Goal: Information Seeking & Learning: Learn about a topic

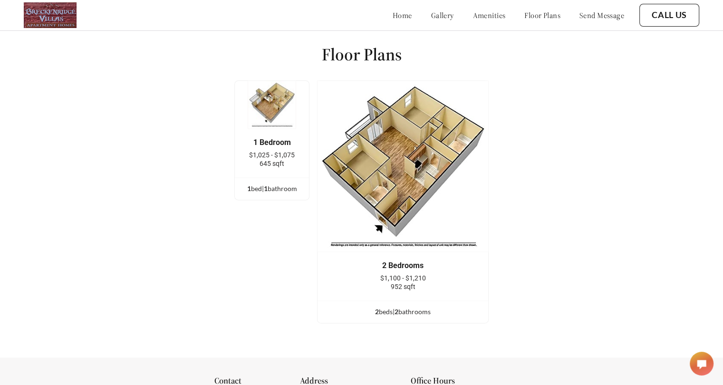
scroll to position [1217, 0]
click at [386, 317] on div "2 bed s | 2 bathroom s" at bounding box center [403, 312] width 171 height 10
click at [417, 317] on div "2 bed s | 2 bathroom s" at bounding box center [403, 312] width 171 height 10
click at [416, 317] on div "2 bed s | 2 bathroom s" at bounding box center [403, 312] width 171 height 10
click at [407, 204] on img at bounding box center [403, 166] width 172 height 172
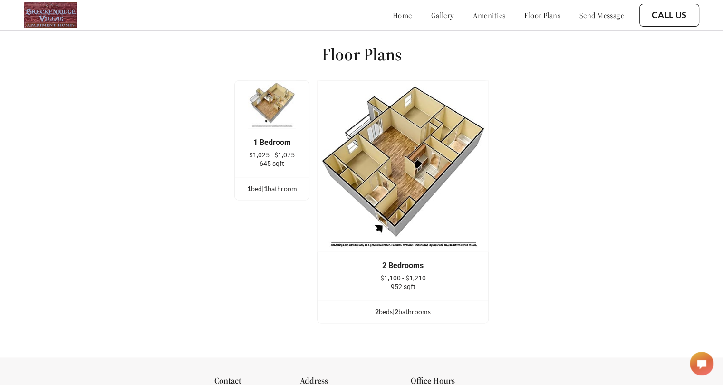
click at [407, 204] on img at bounding box center [403, 166] width 172 height 172
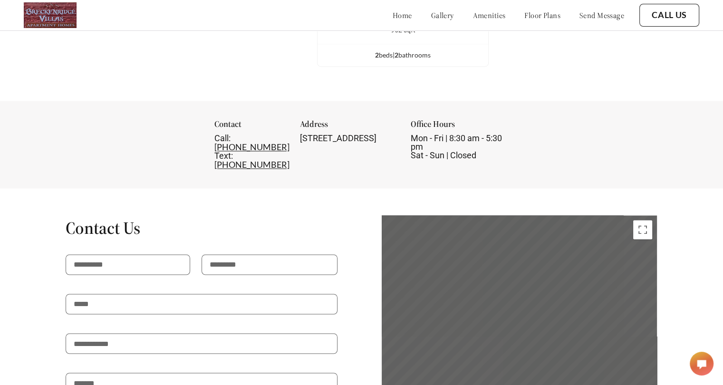
scroll to position [1475, 0]
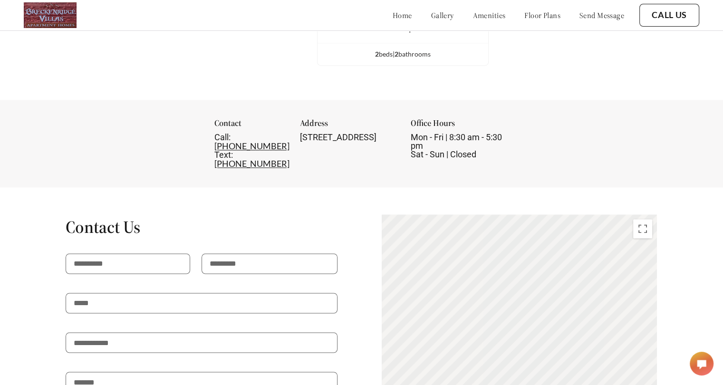
click at [530, 16] on link "floor plans" at bounding box center [542, 15] width 36 height 10
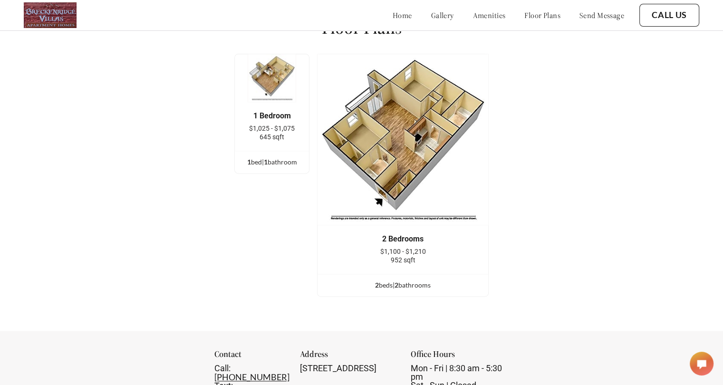
scroll to position [1242, 0]
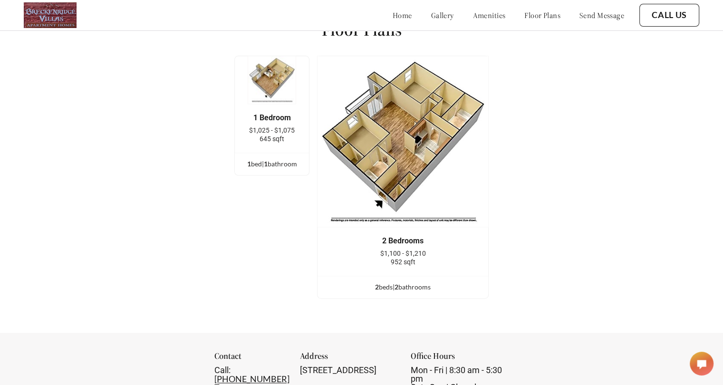
click at [524, 14] on link "floor plans" at bounding box center [542, 15] width 36 height 10
click at [386, 292] on div "2 bed s | 2 bathroom s" at bounding box center [403, 287] width 171 height 10
click at [381, 292] on div "2 bed s | 2 bathroom s" at bounding box center [403, 287] width 171 height 10
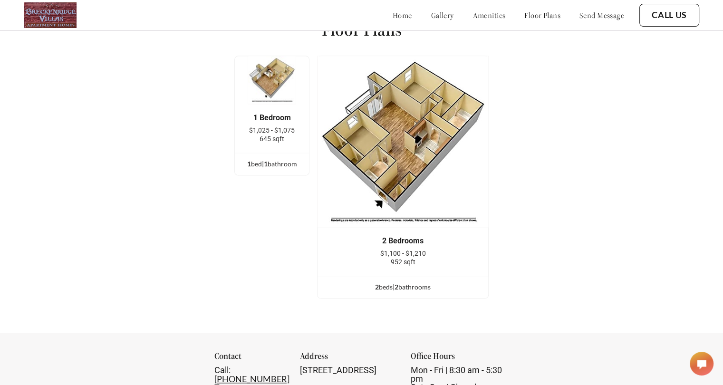
click at [419, 234] on div "2 Bedrooms $1,100 - $1,210 952 sqft" at bounding box center [403, 251] width 171 height 49
drag, startPoint x: 416, startPoint y: 266, endPoint x: 391, endPoint y: 270, distance: 24.6
click at [391, 266] on div "952 sqft" at bounding box center [403, 262] width 142 height 9
click at [433, 258] on div "$1,100 - $1,210" at bounding box center [403, 253] width 142 height 9
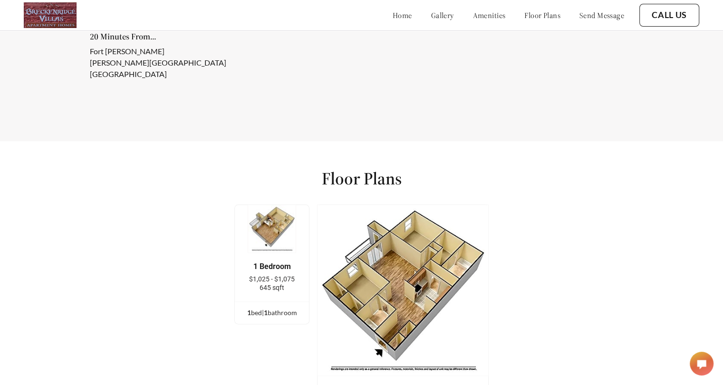
scroll to position [1088, 0]
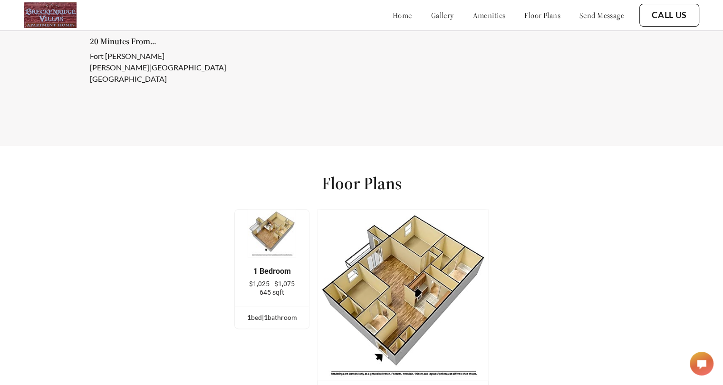
click at [431, 14] on link "gallery" at bounding box center [442, 15] width 23 height 10
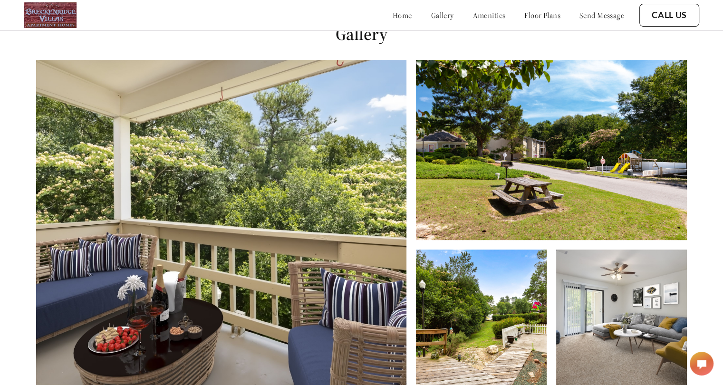
click at [473, 15] on link "amenities" at bounding box center [489, 15] width 33 height 10
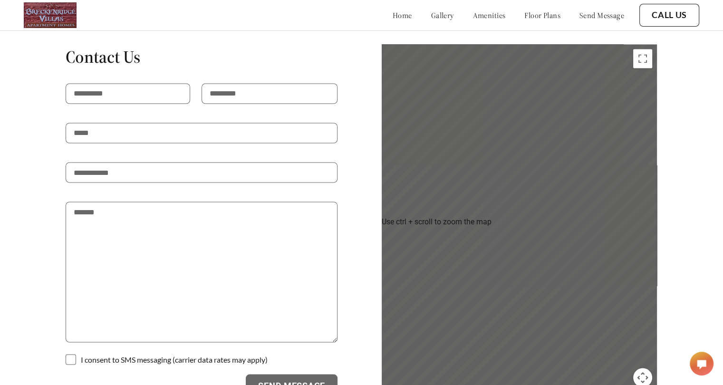
scroll to position [1705, 0]
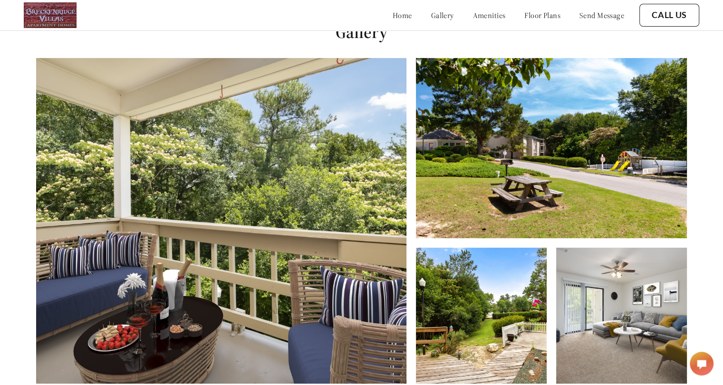
scroll to position [392, 0]
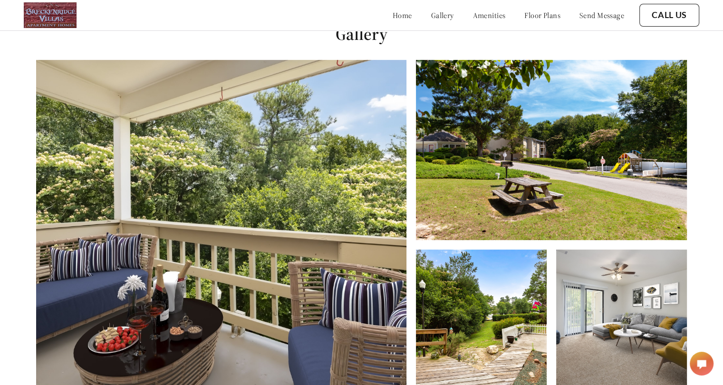
click at [393, 15] on link "home" at bounding box center [402, 15] width 19 height 10
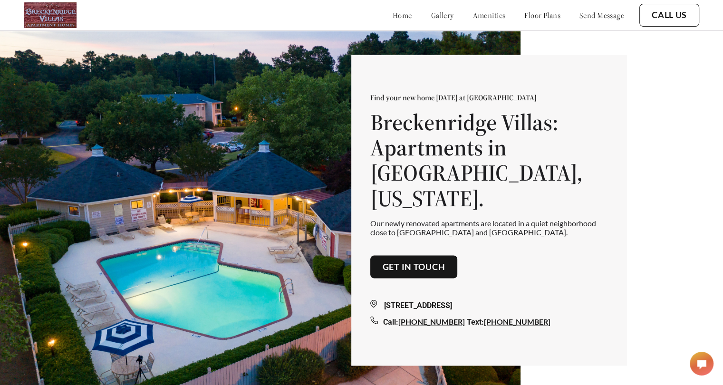
click at [431, 16] on link "gallery" at bounding box center [442, 15] width 23 height 10
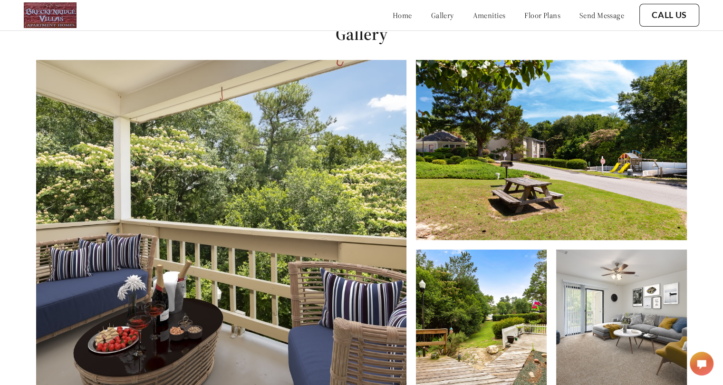
click at [473, 11] on link "amenities" at bounding box center [489, 15] width 33 height 10
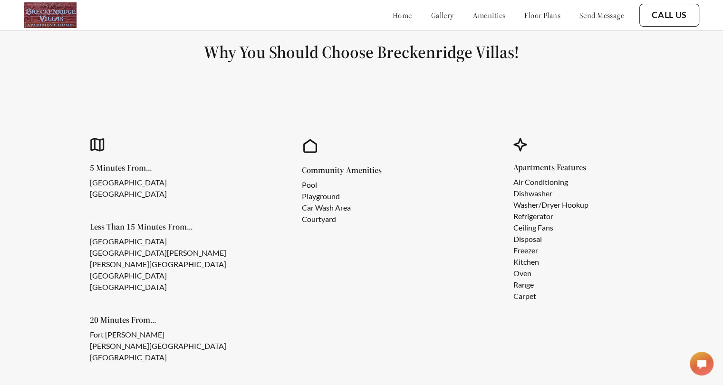
scroll to position [816, 0]
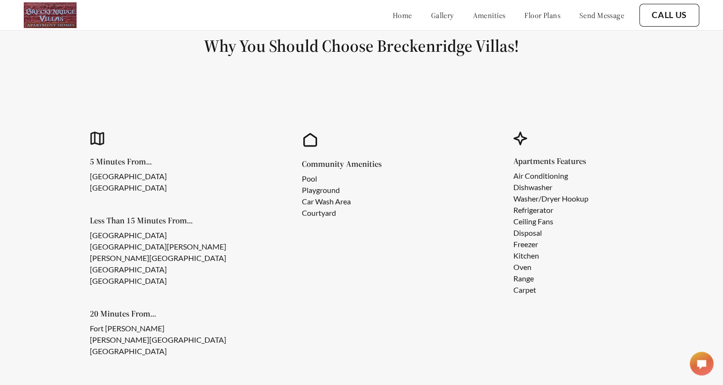
click at [524, 15] on link "floor plans" at bounding box center [542, 15] width 36 height 10
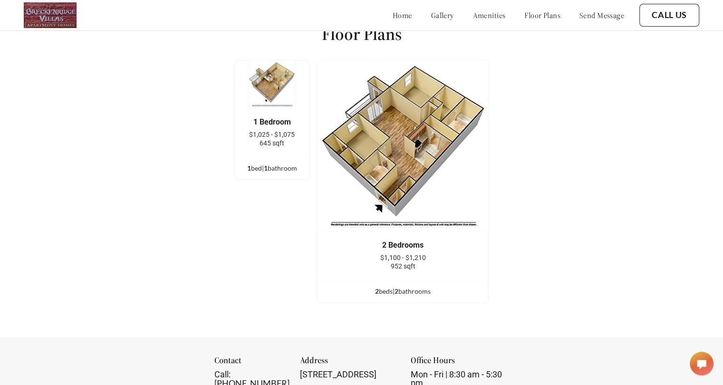
scroll to position [1242, 0]
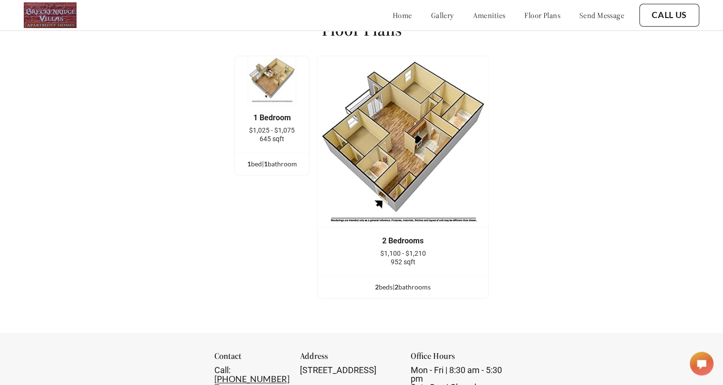
click at [580, 16] on link "send message" at bounding box center [602, 15] width 45 height 10
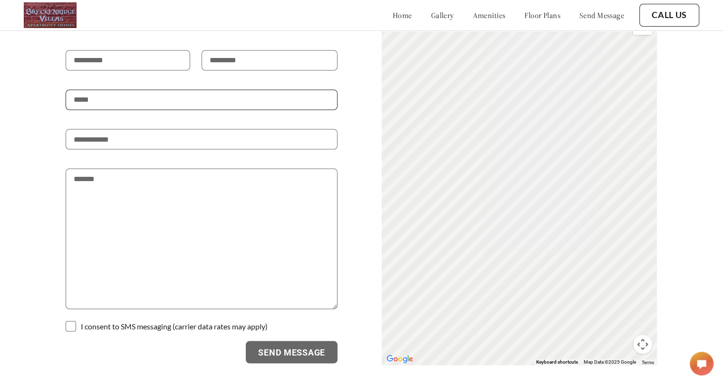
scroll to position [1705, 0]
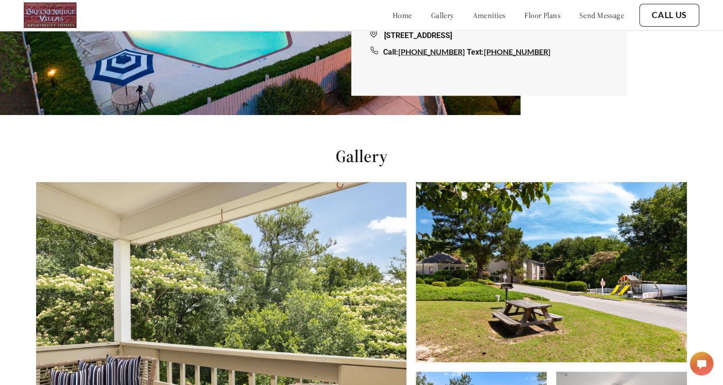
scroll to position [134, 0]
